Goal: Navigation & Orientation: Find specific page/section

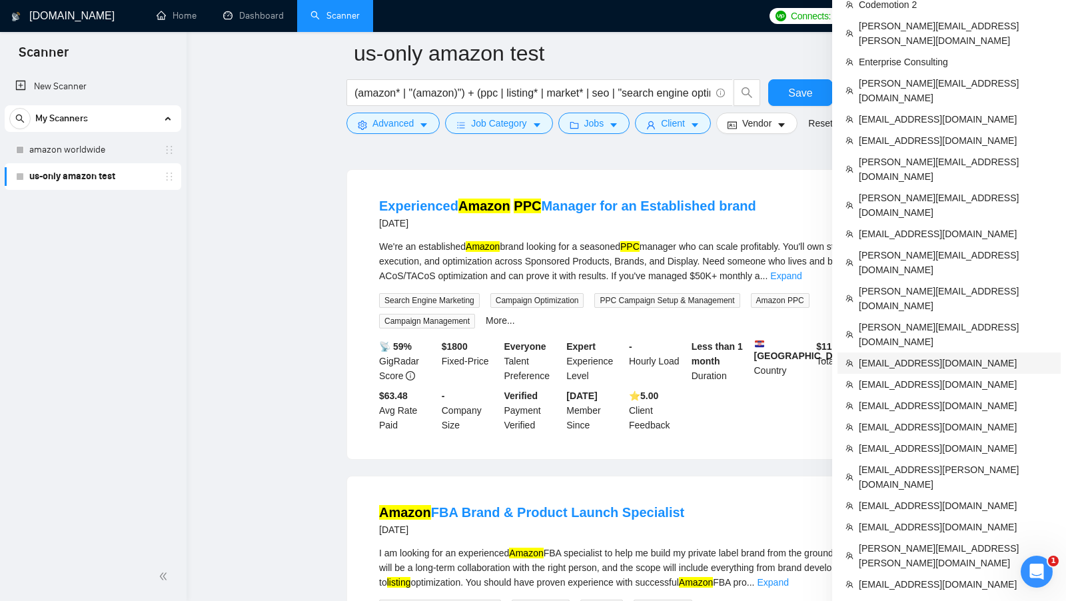
scroll to position [538, 0]
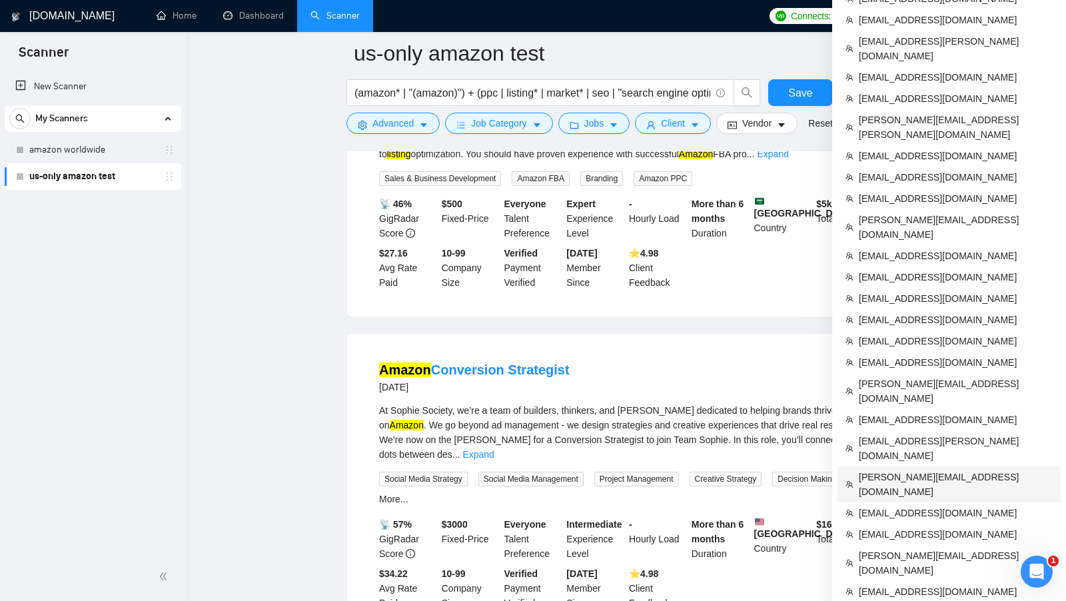
click at [918, 470] on span "[PERSON_NAME][EMAIL_ADDRESS][DOMAIN_NAME]" at bounding box center [956, 484] width 194 height 29
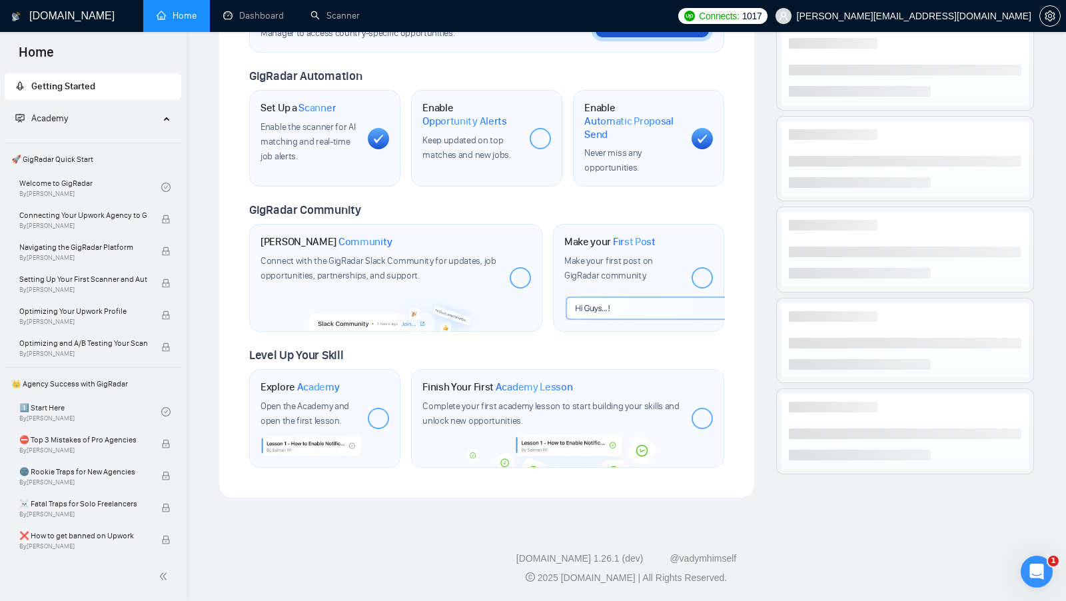
scroll to position [444, 0]
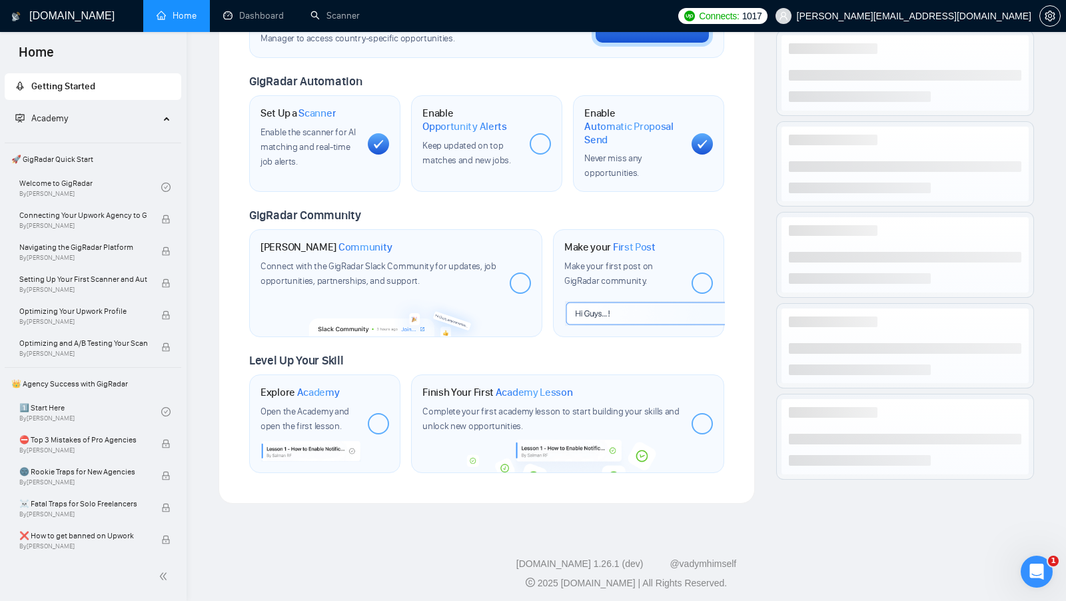
click at [275, 35] on span "Set up your [GEOGRAPHIC_DATA] or [GEOGRAPHIC_DATA] Business Manager to access c…" at bounding box center [392, 32] width 264 height 25
click at [271, 21] on link "Dashboard" at bounding box center [253, 15] width 61 height 11
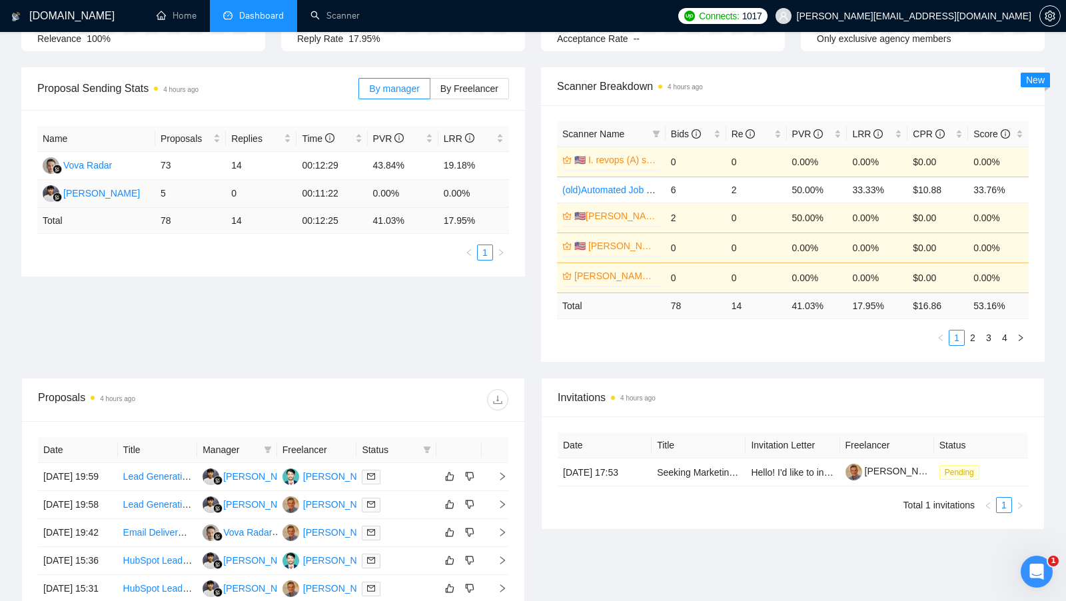
scroll to position [167, 0]
drag, startPoint x: 296, startPoint y: 168, endPoint x: 342, endPoint y: 163, distance: 46.9
click at [342, 163] on tr "Vova Radar 73 14 00:12:29 43.84% 19.18%" at bounding box center [273, 167] width 472 height 28
click at [342, 163] on td "00:12:29" at bounding box center [331, 167] width 71 height 28
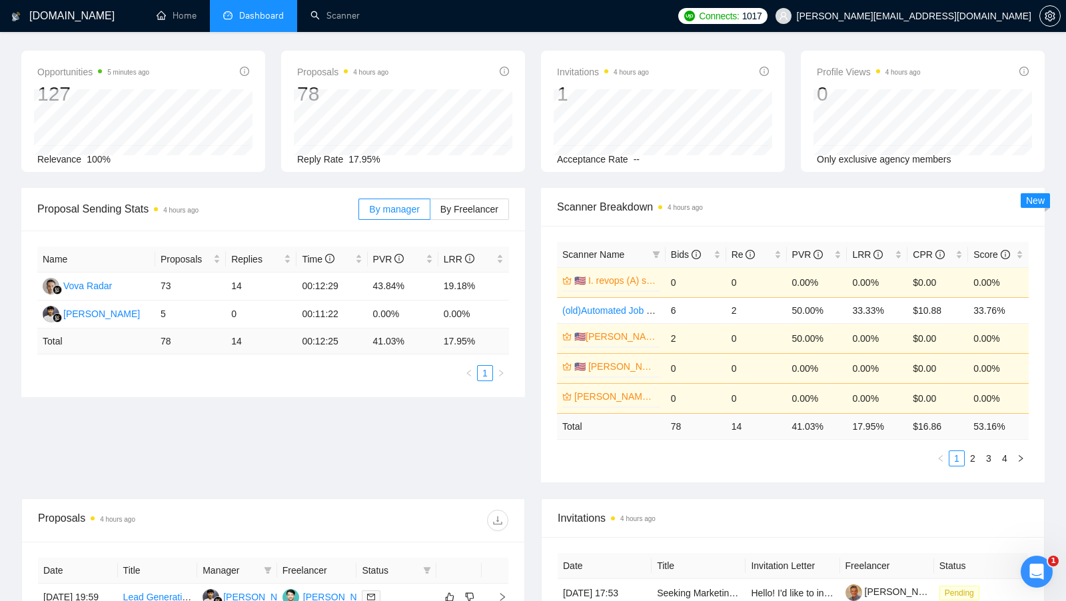
scroll to position [11, 0]
